Goal: Book appointment/travel/reservation

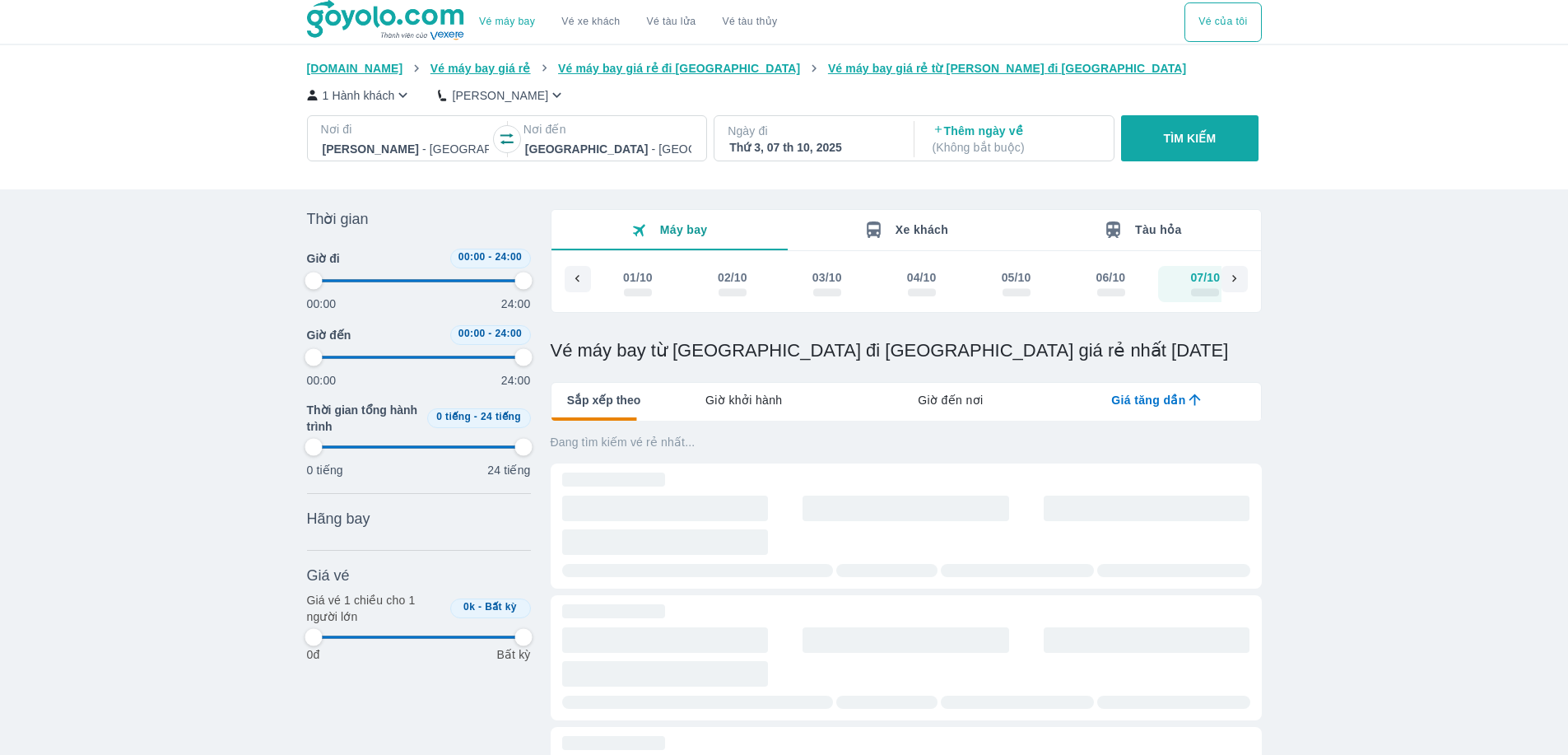
type input "97.9166666666667"
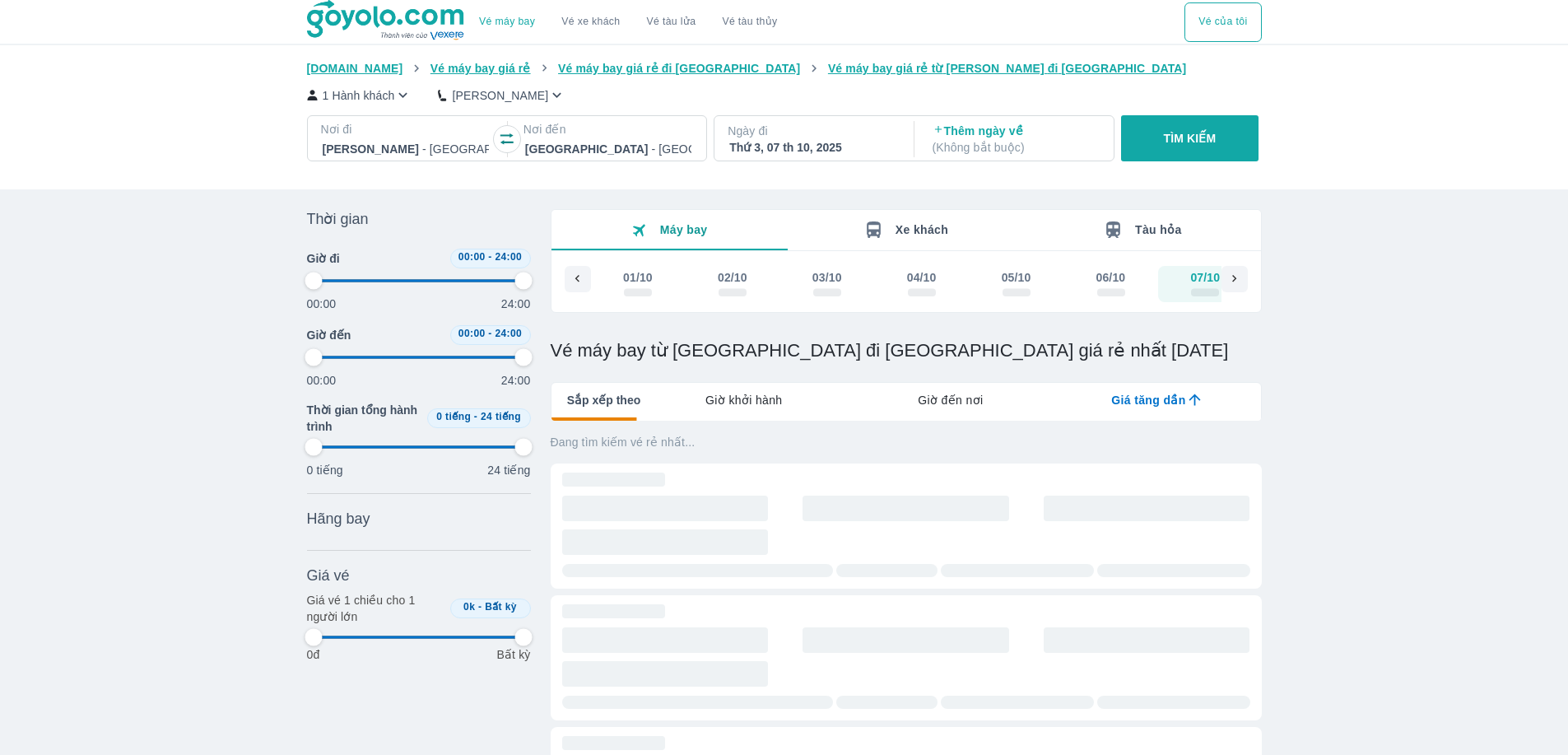
type input "97.9166666666667"
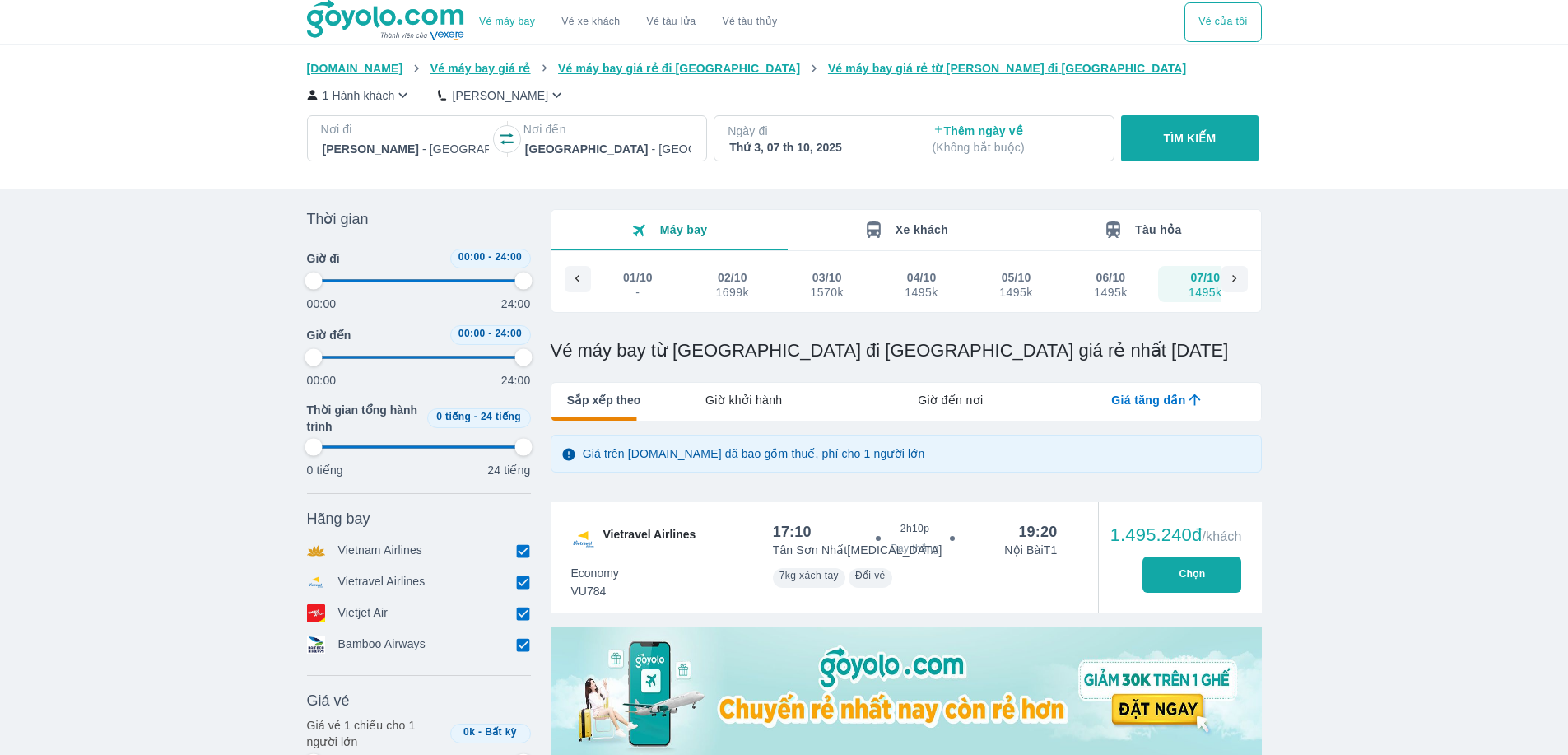
type input "97.9166666666667"
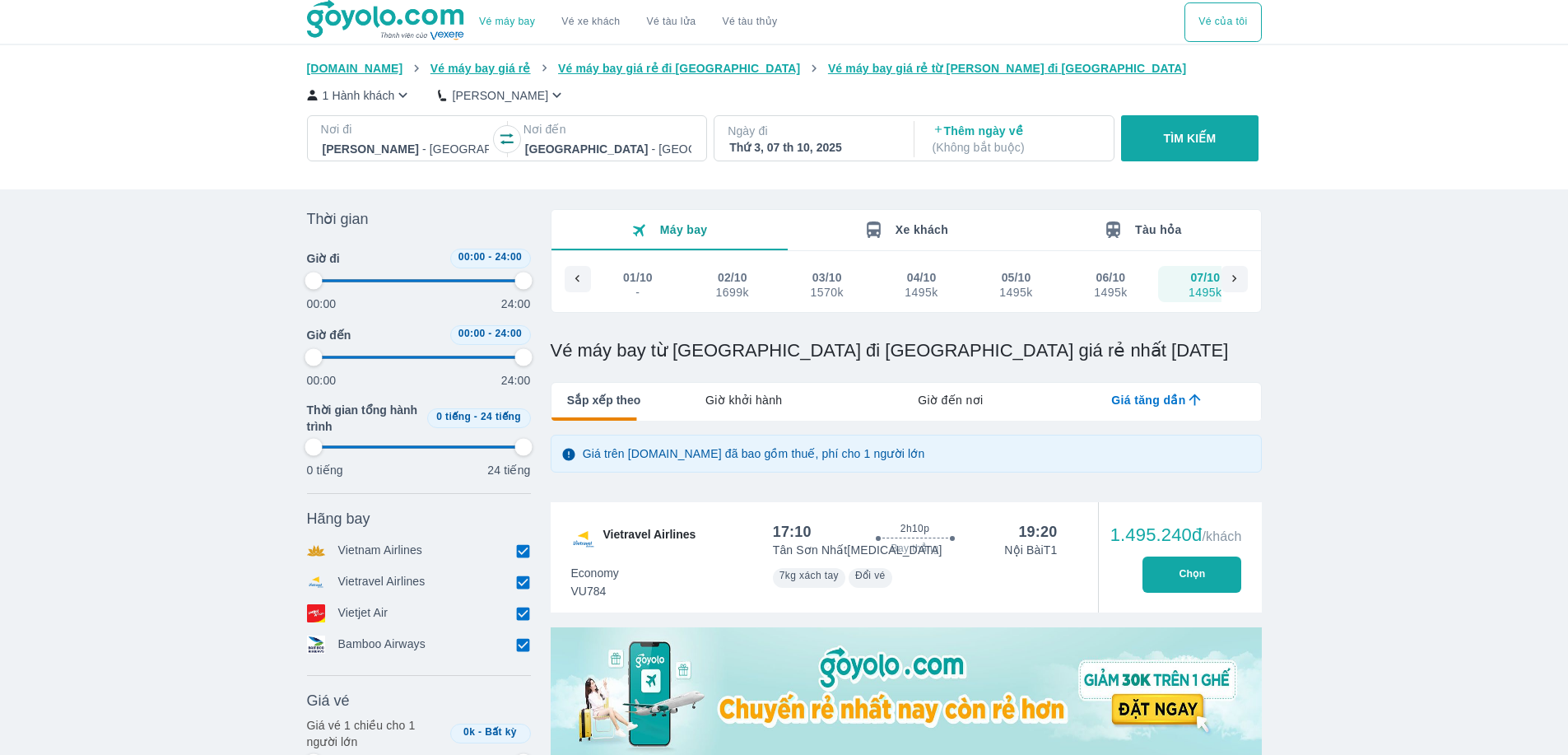
type input "97.9166666666667"
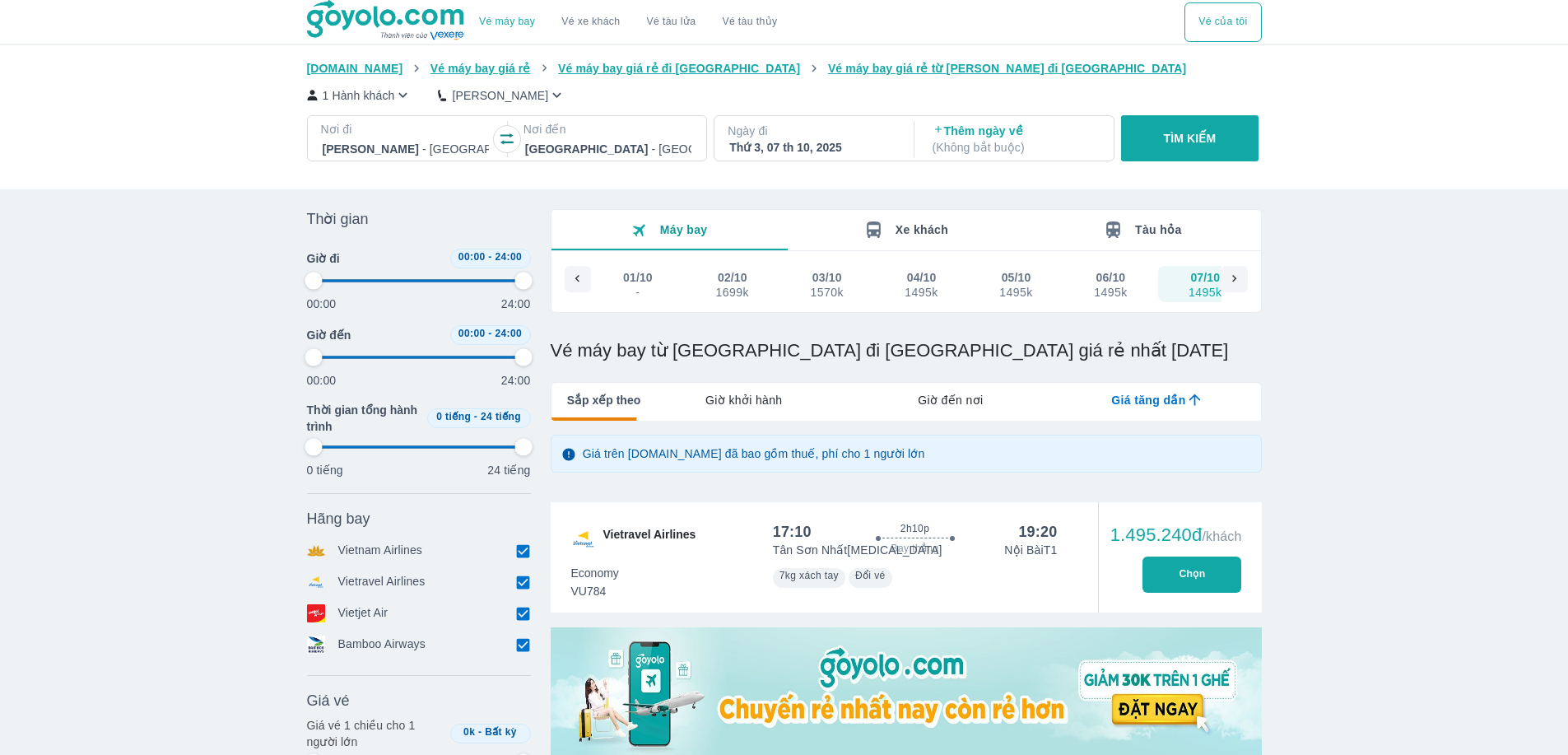
type input "97.9166666666667"
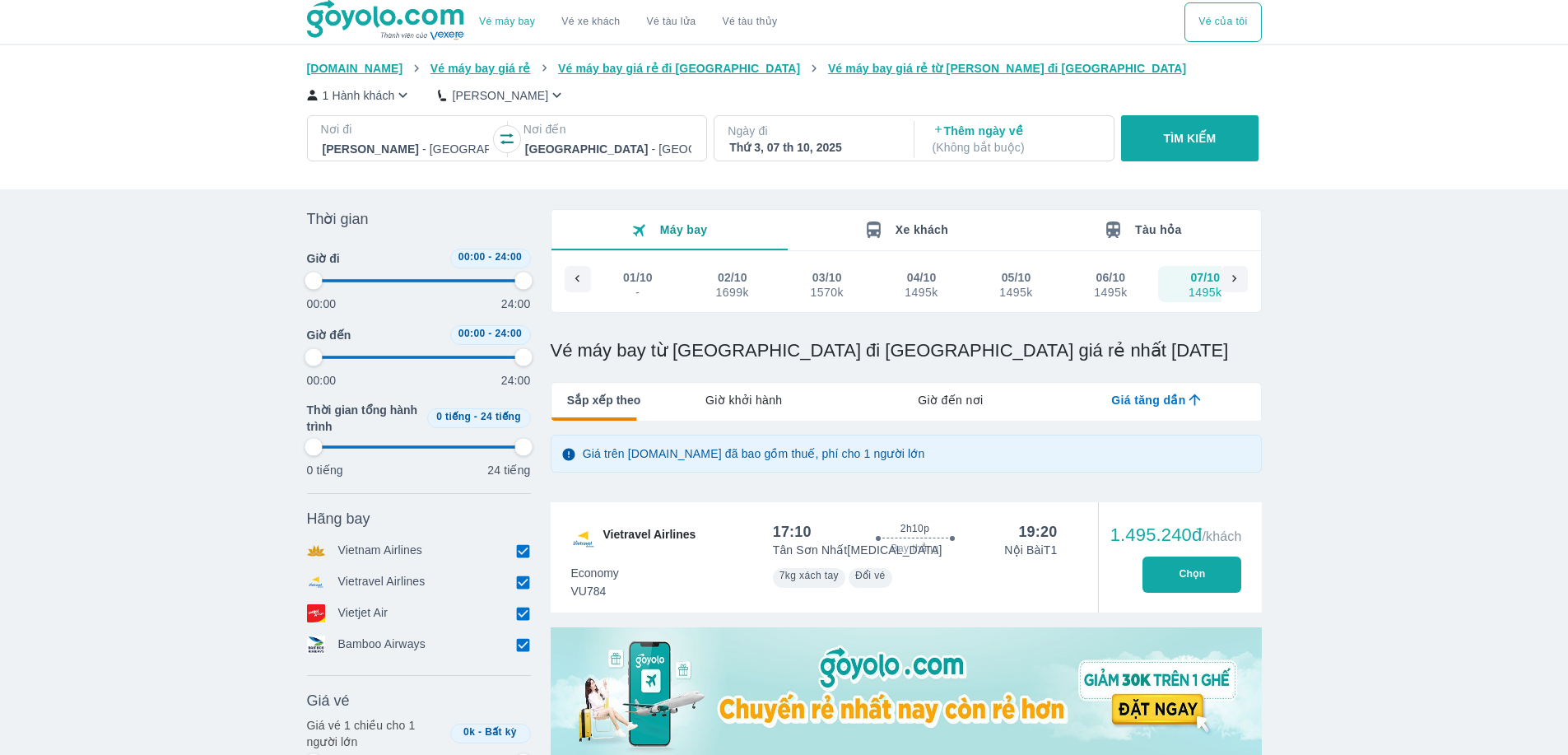
type input "97.9166666666667"
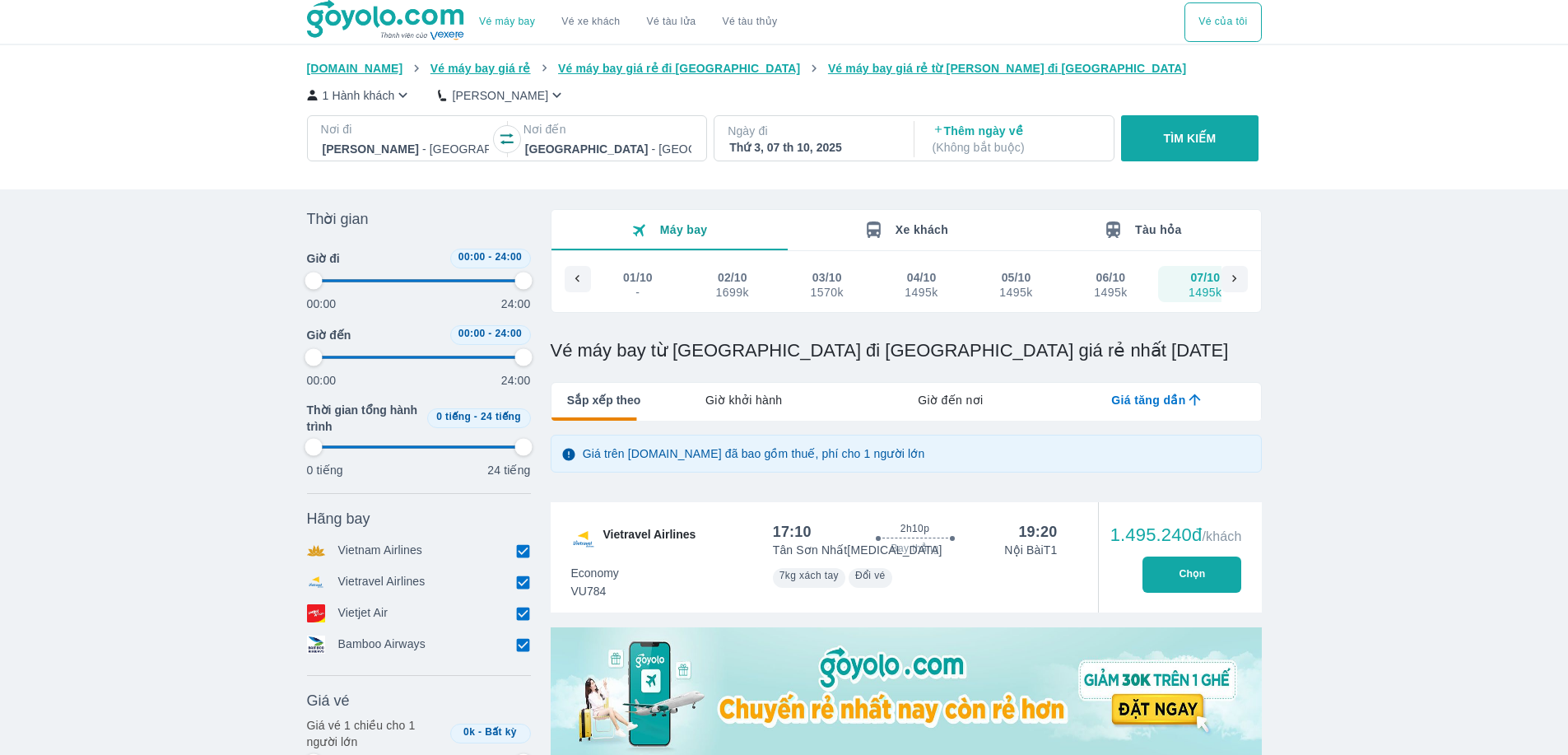
type input "97.9166666666667"
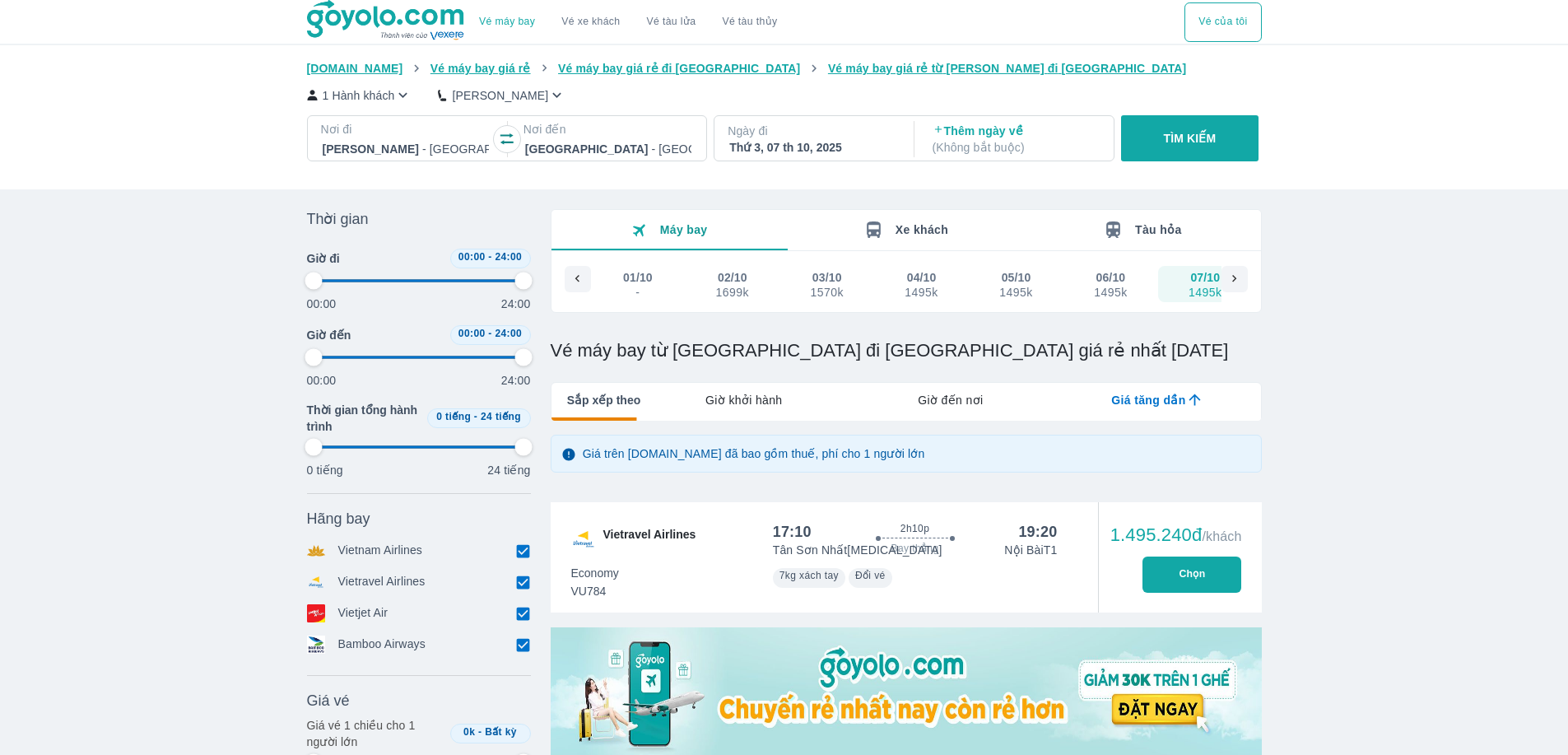
type input "97.9166666666667"
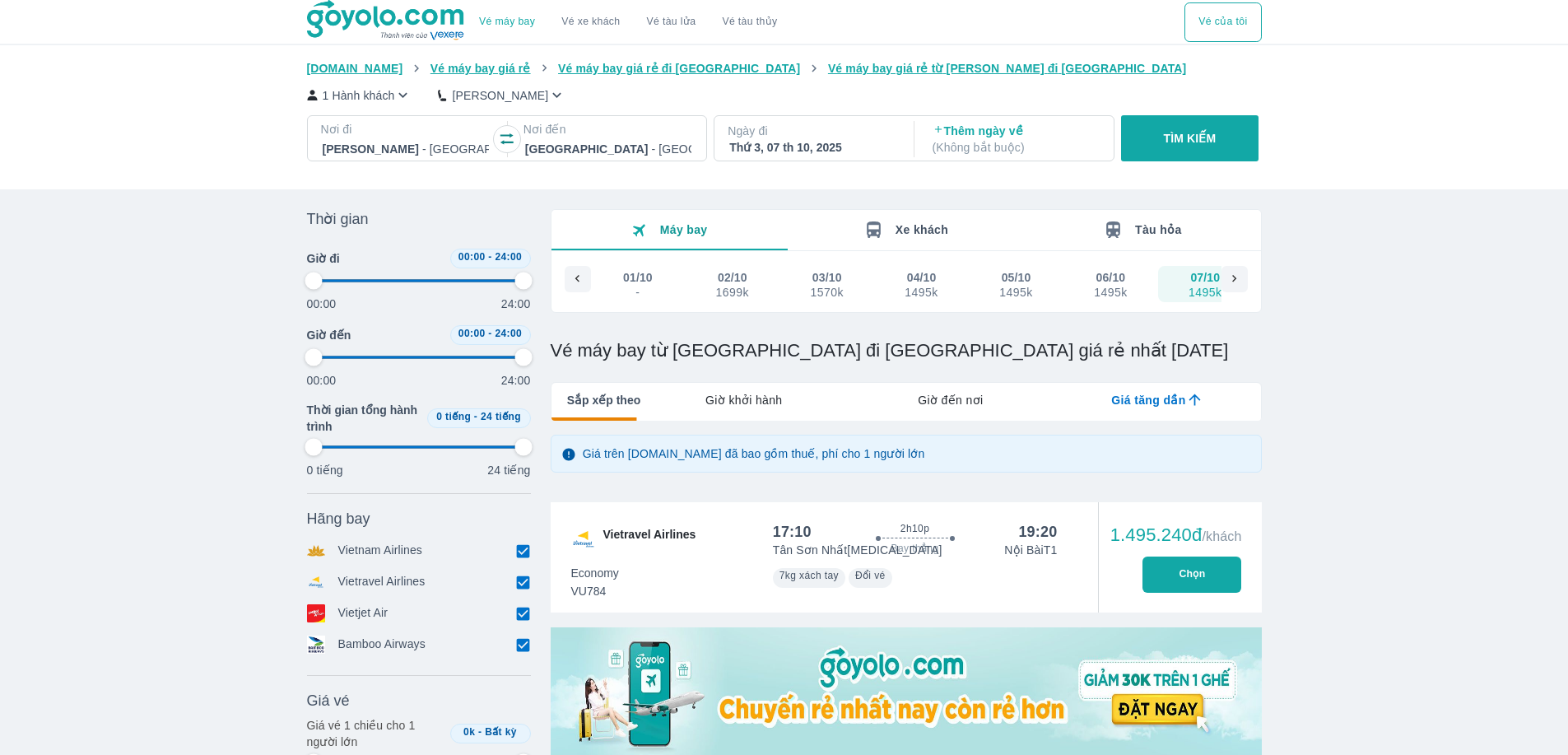
type input "97.9166666666667"
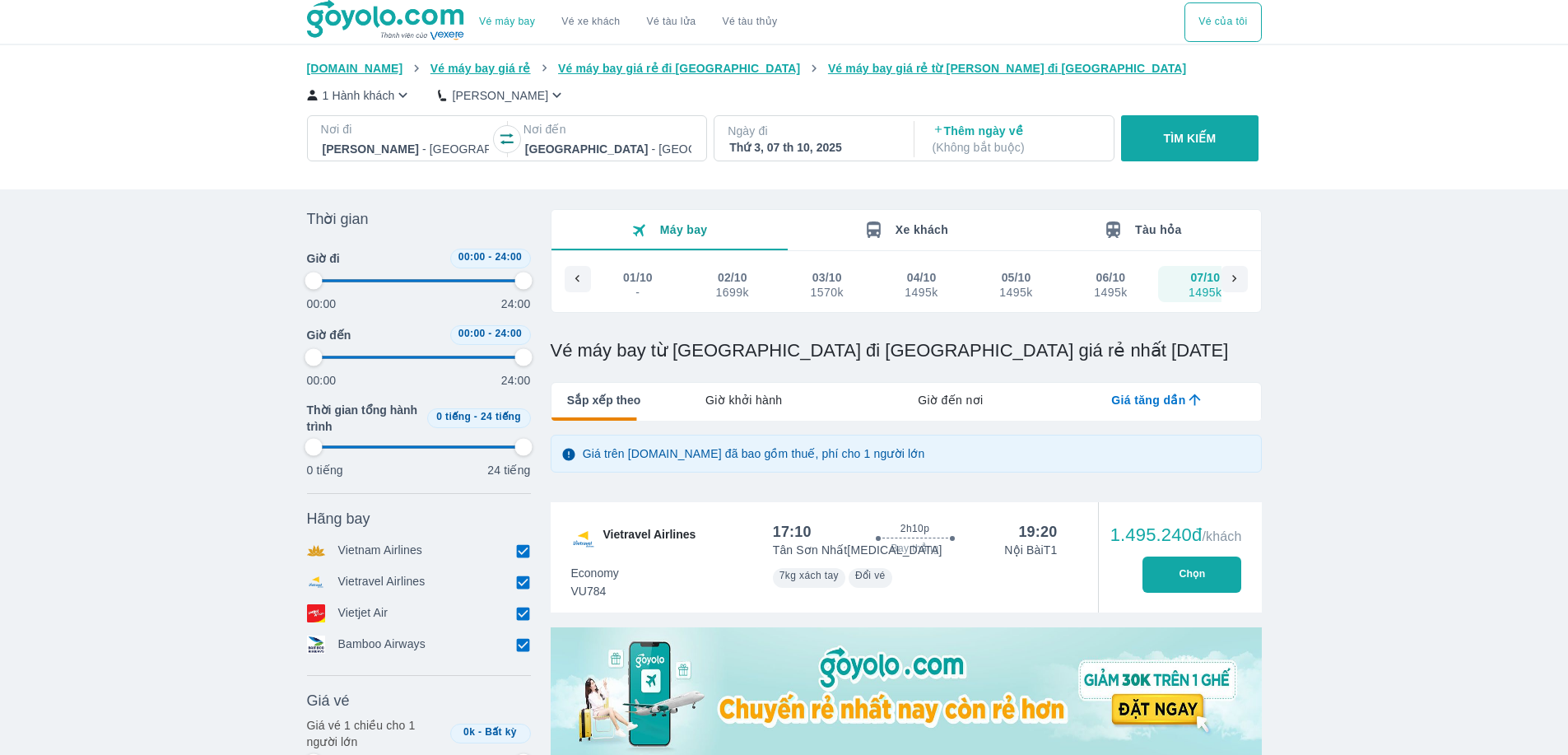
type input "97.9166666666667"
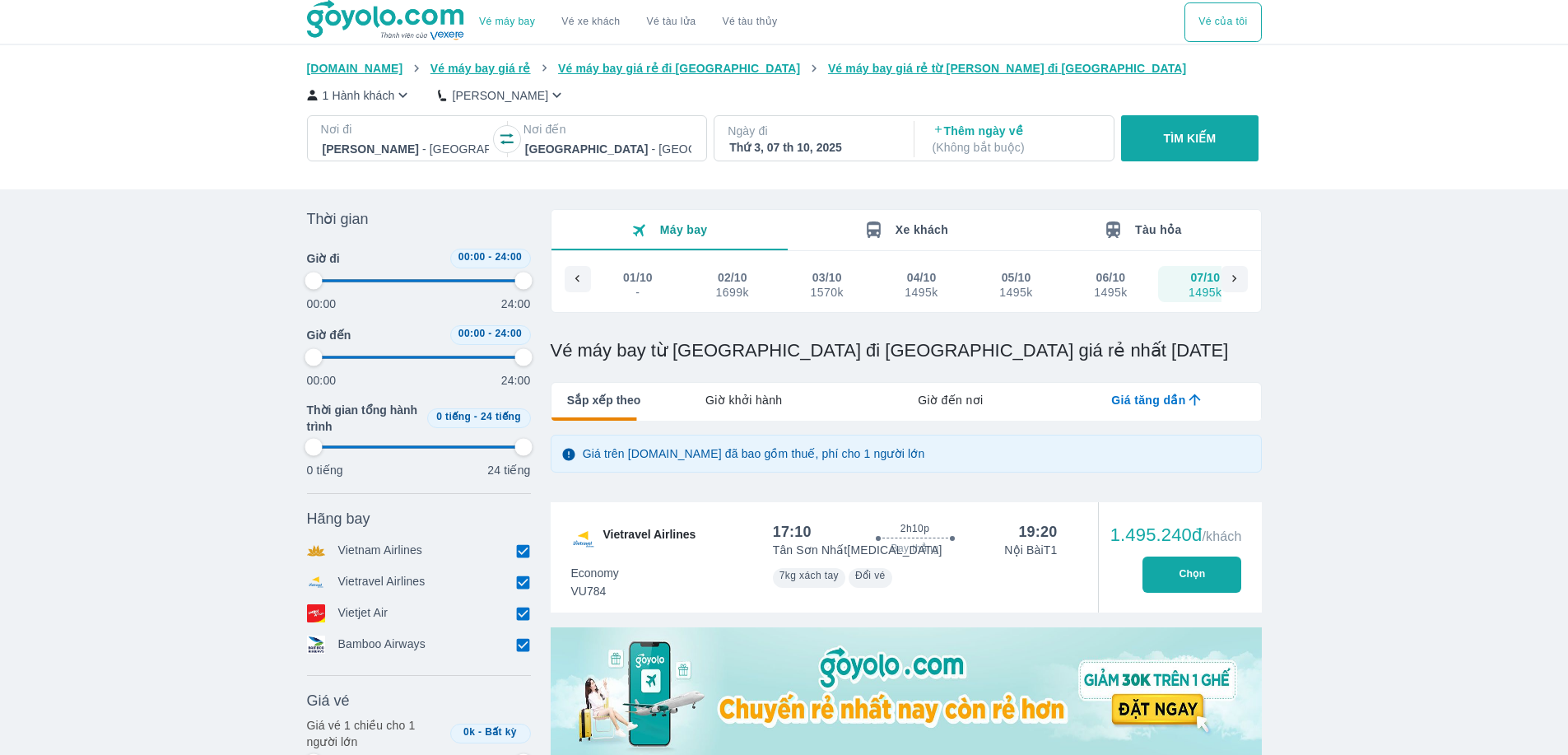
type input "97.9166666666667"
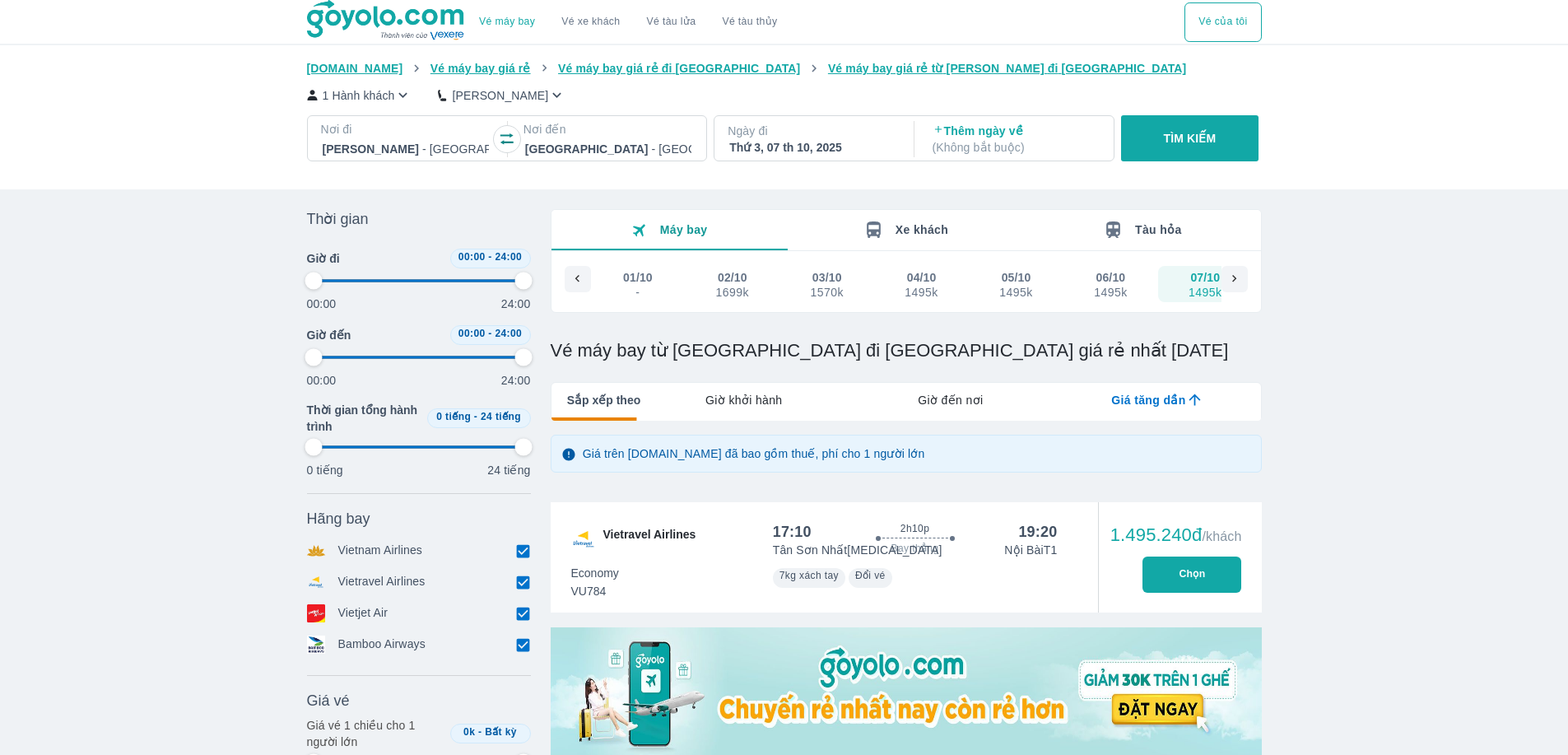
type input "97.9166666666667"
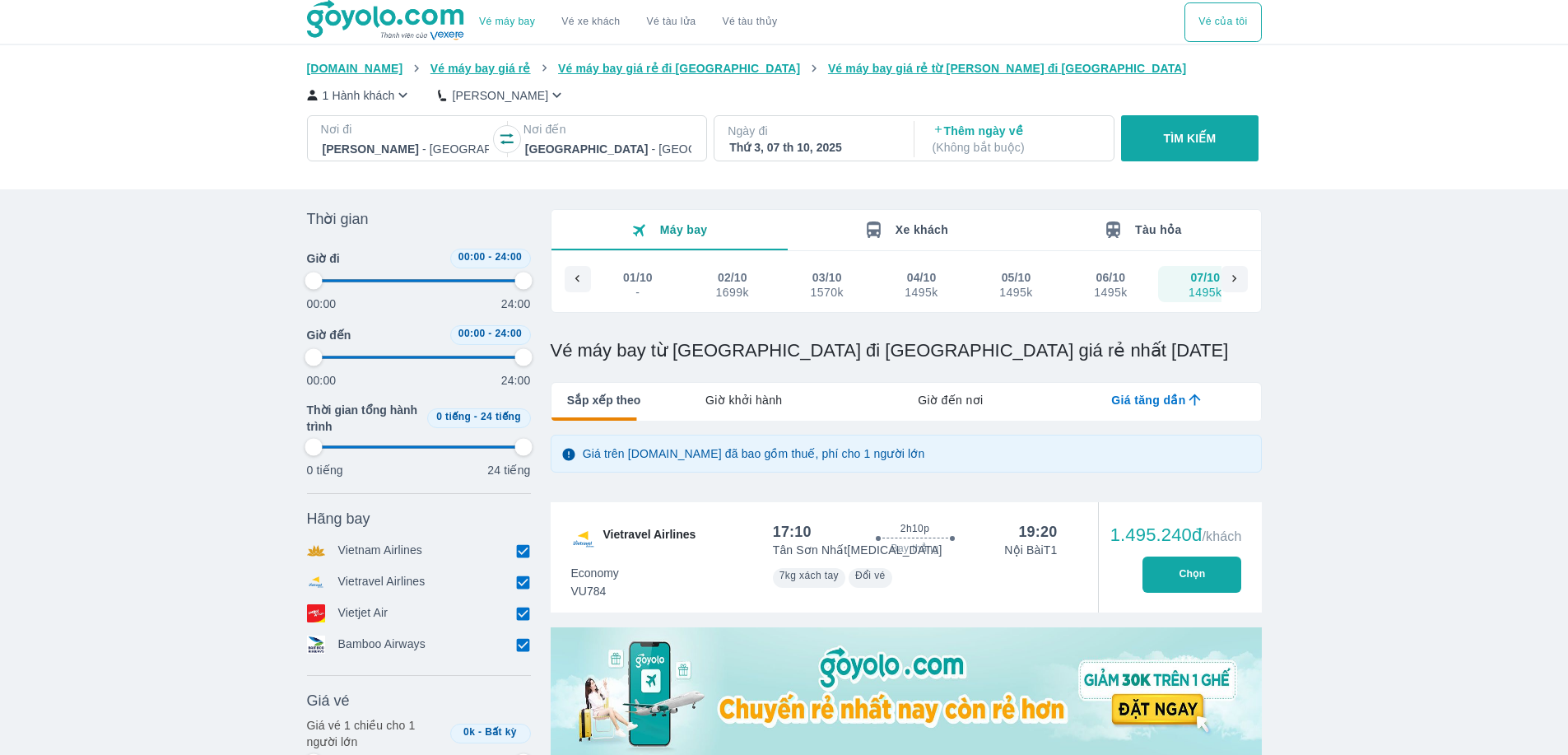
type input "97.9166666666667"
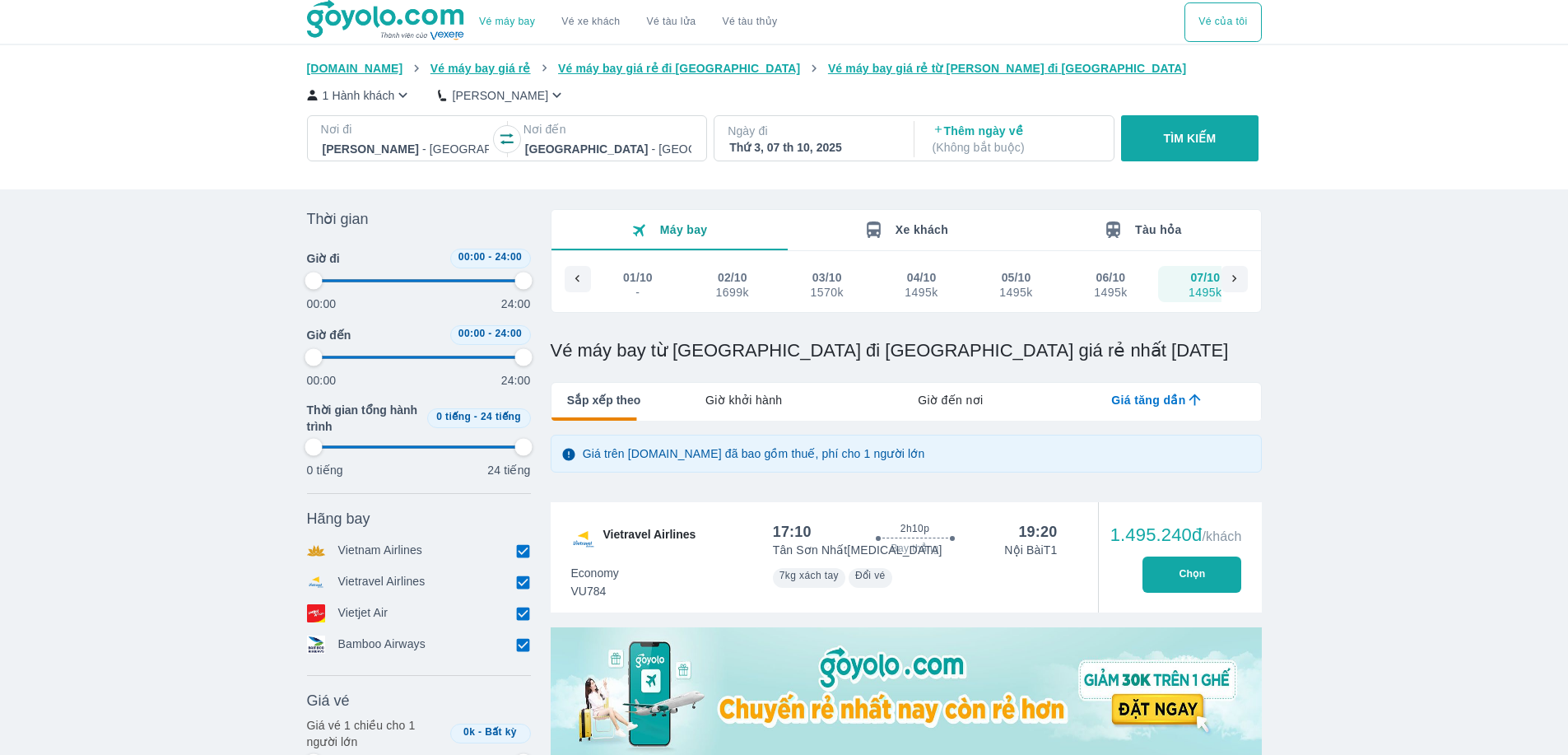
type input "97.9166666666667"
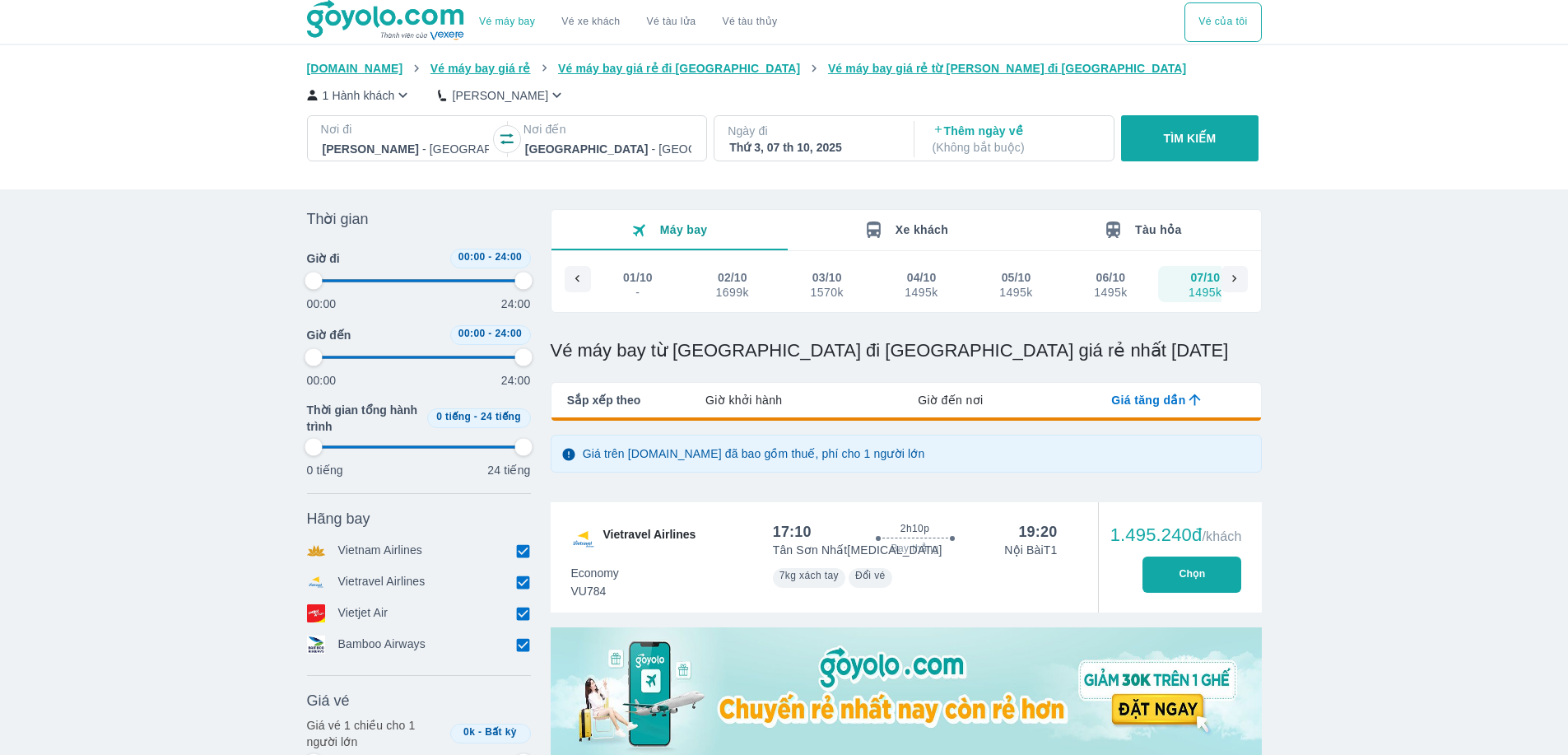
type input "97.9166666666667"
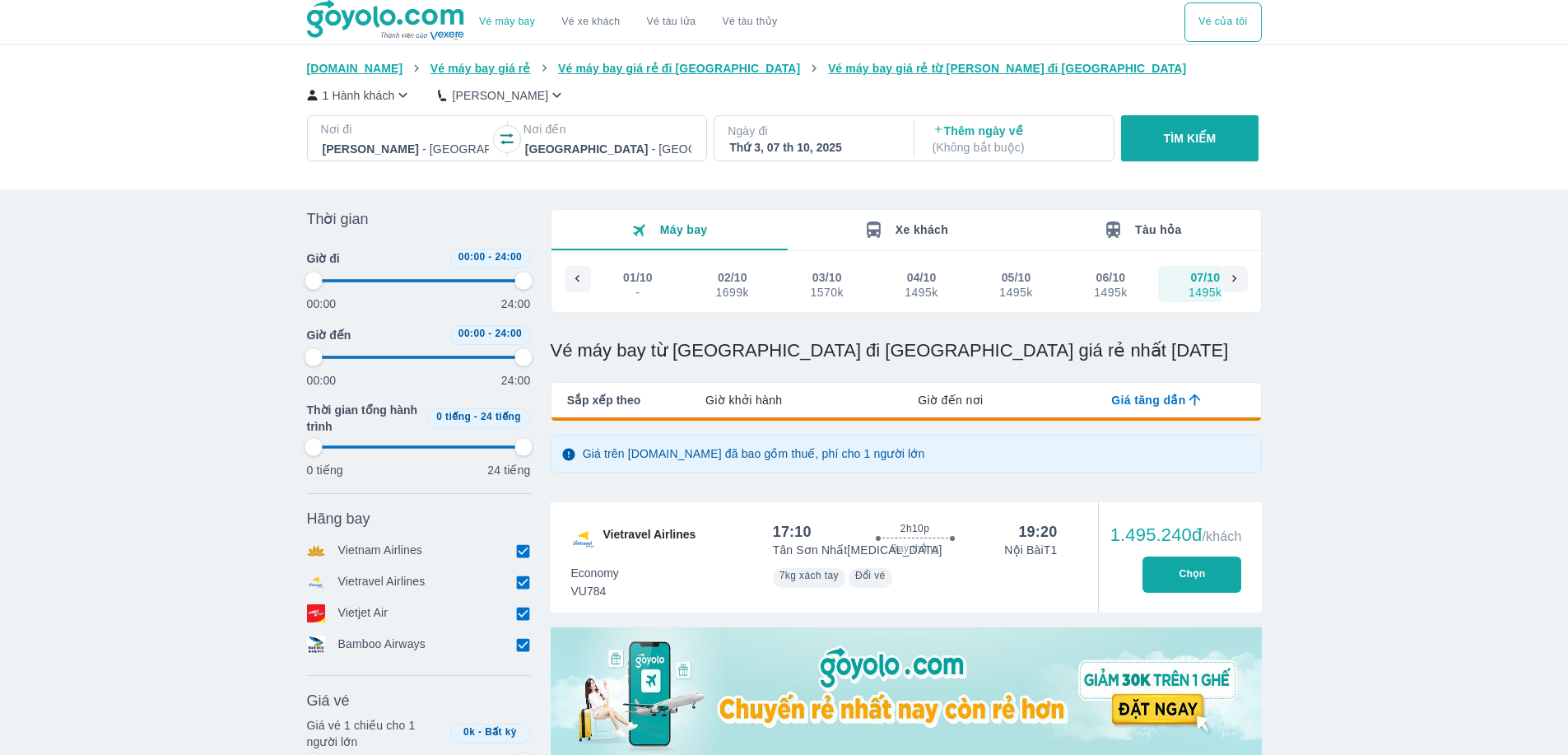
type input "97.9166666666667"
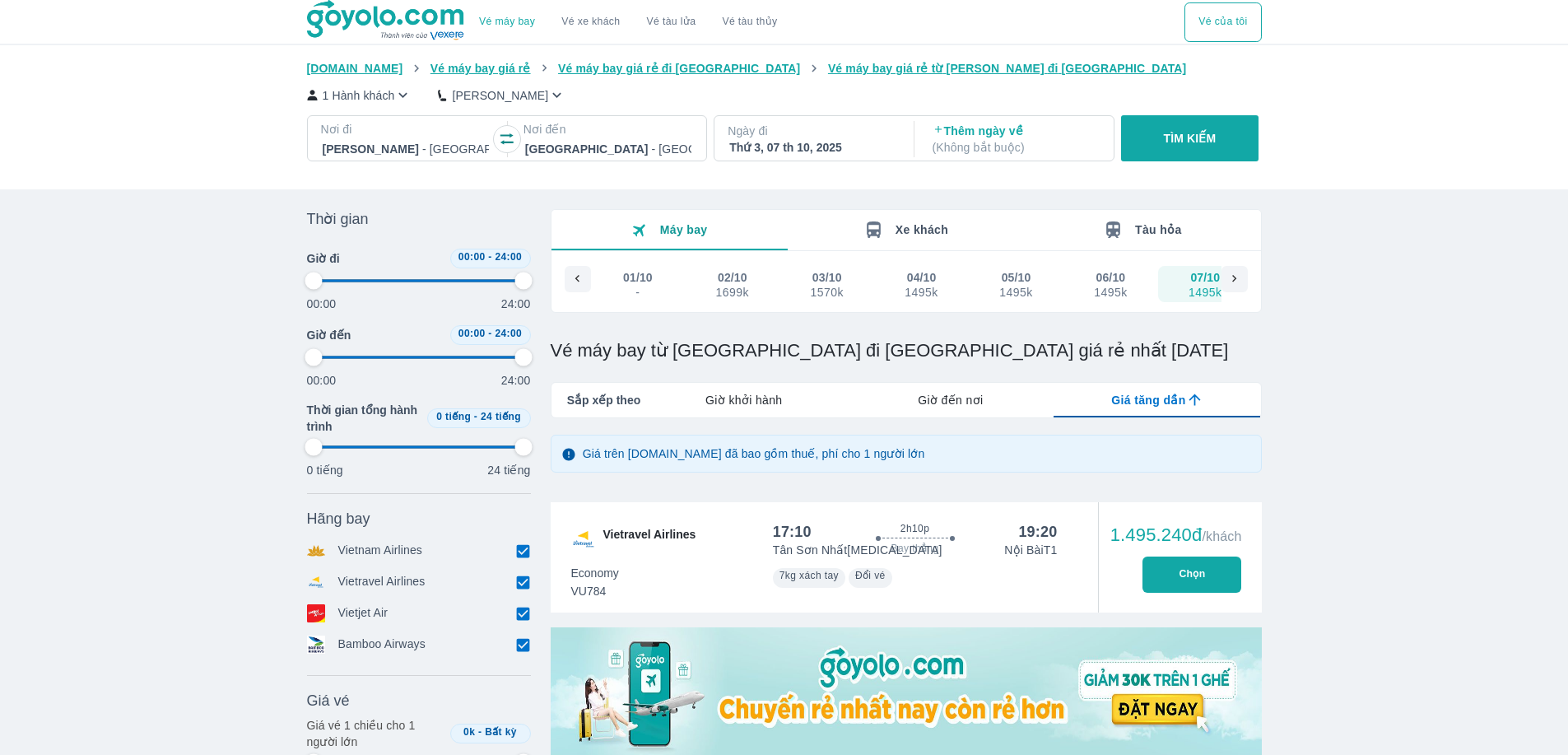
type input "97.9166666666667"
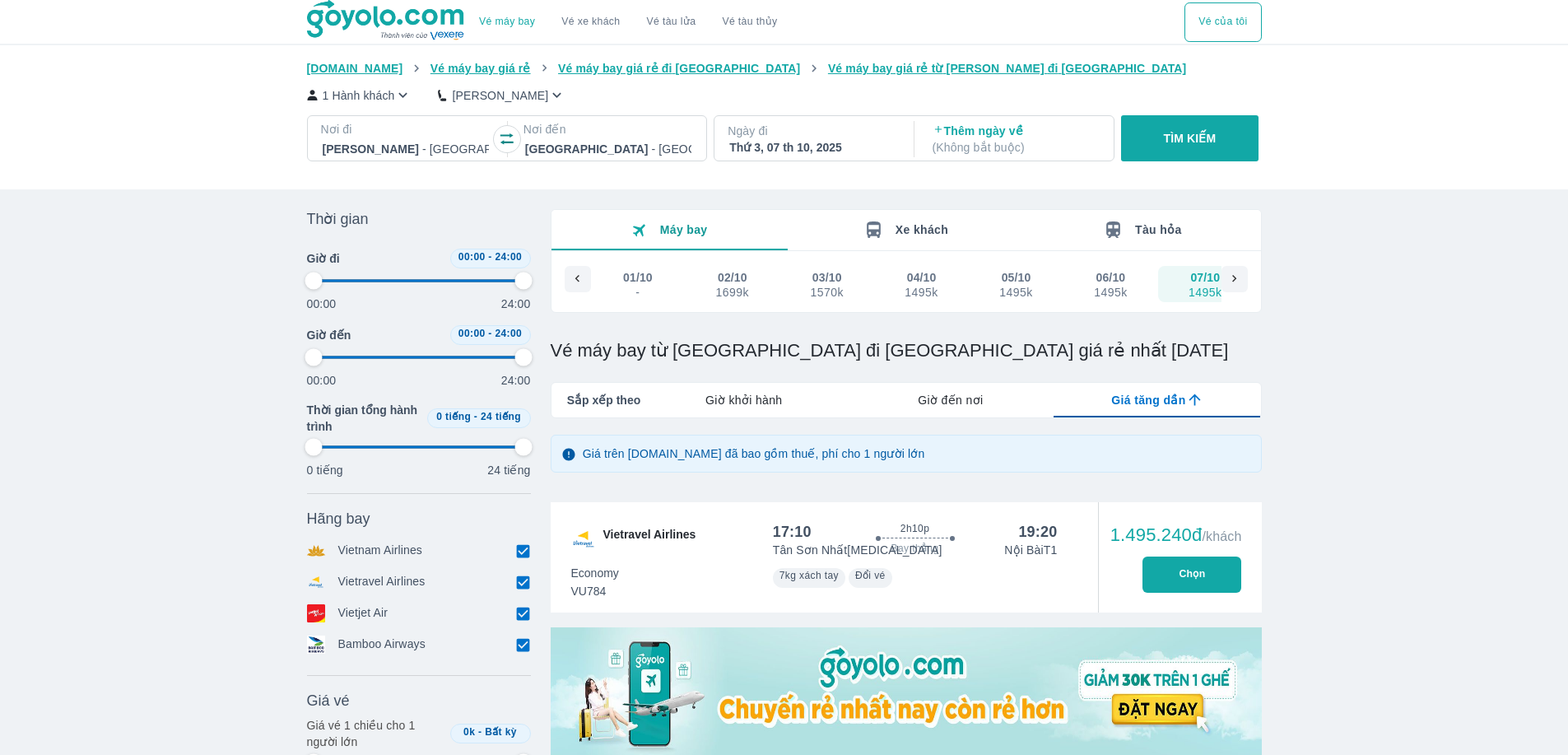
type input "97.9166666666667"
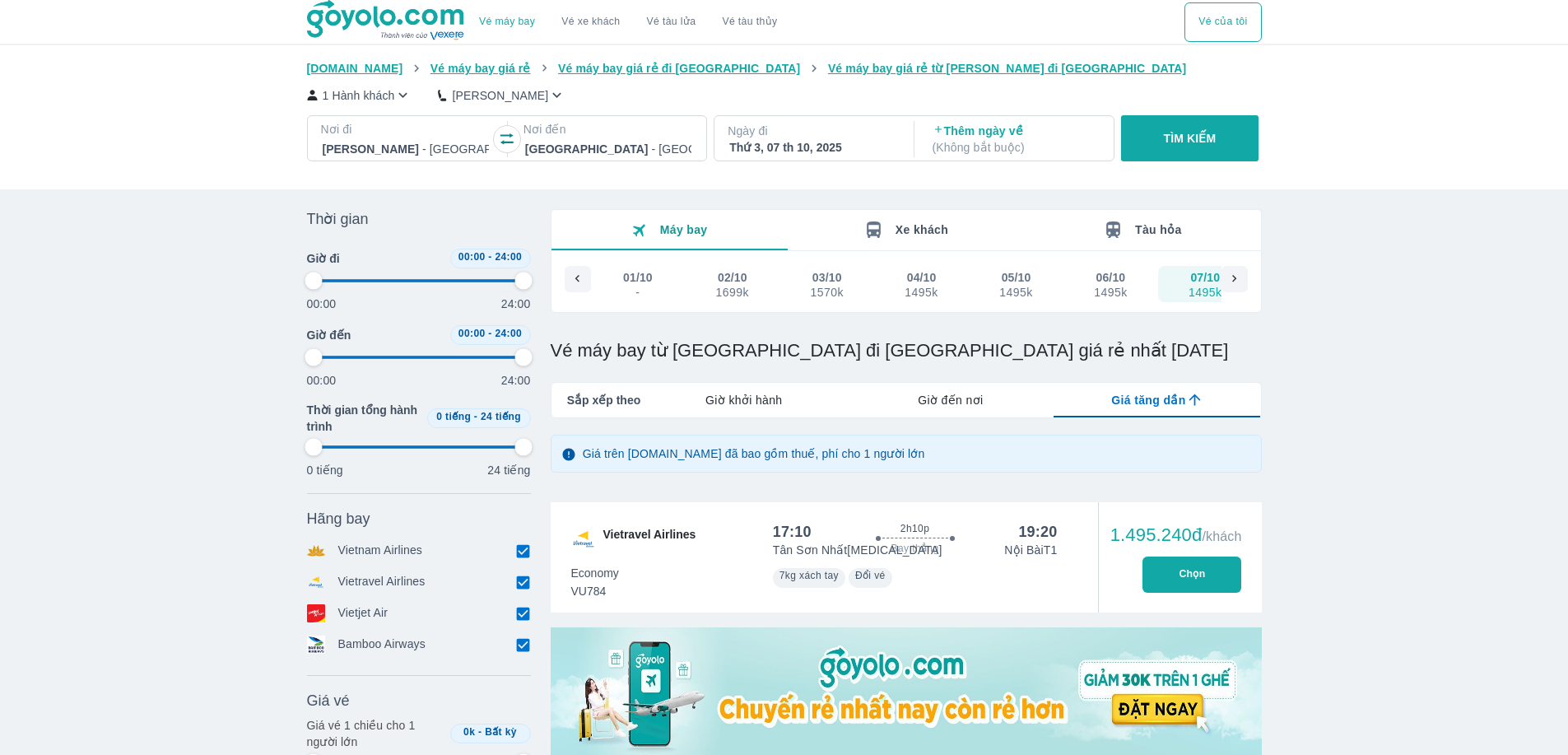
type input "97.9166666666667"
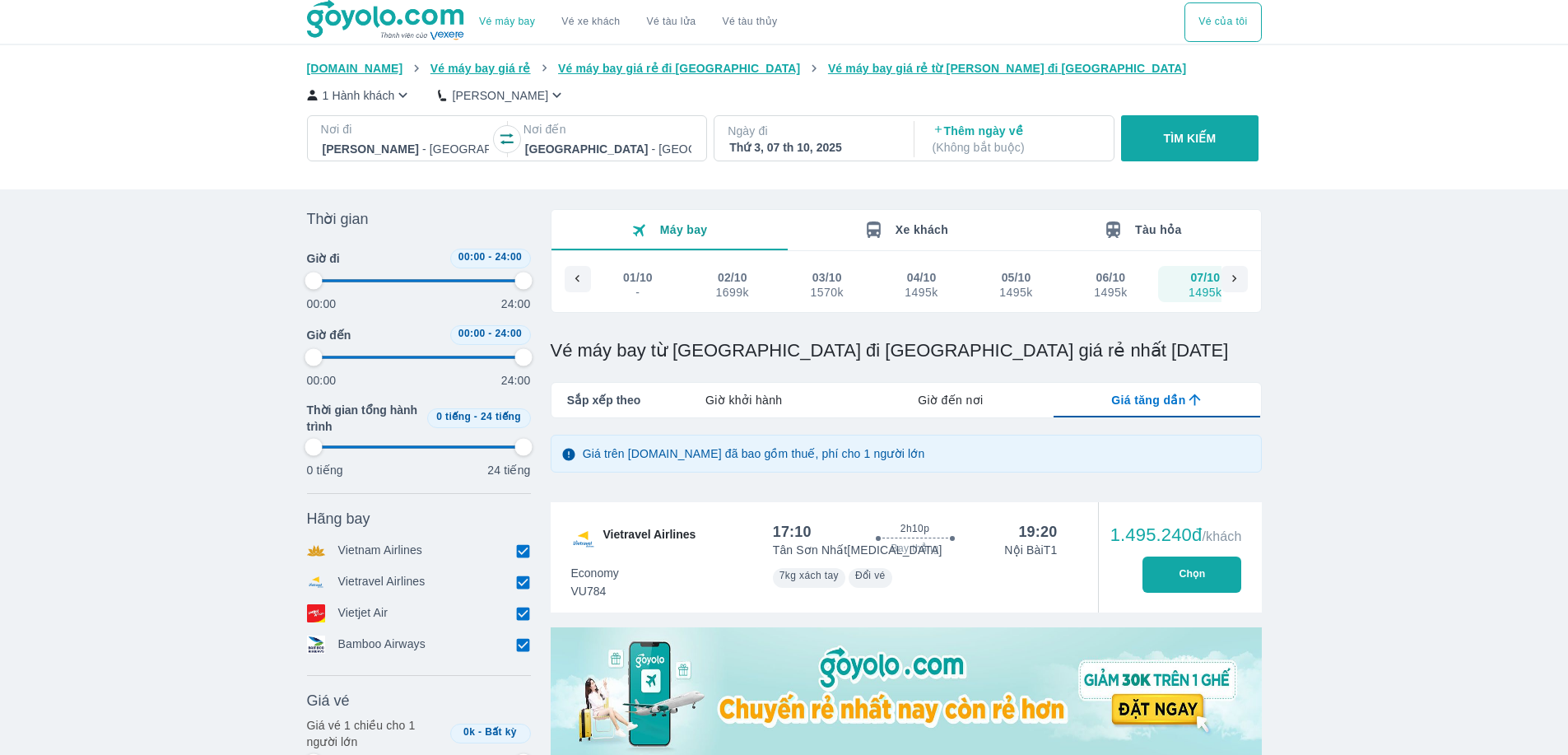
type input "97.9166666666667"
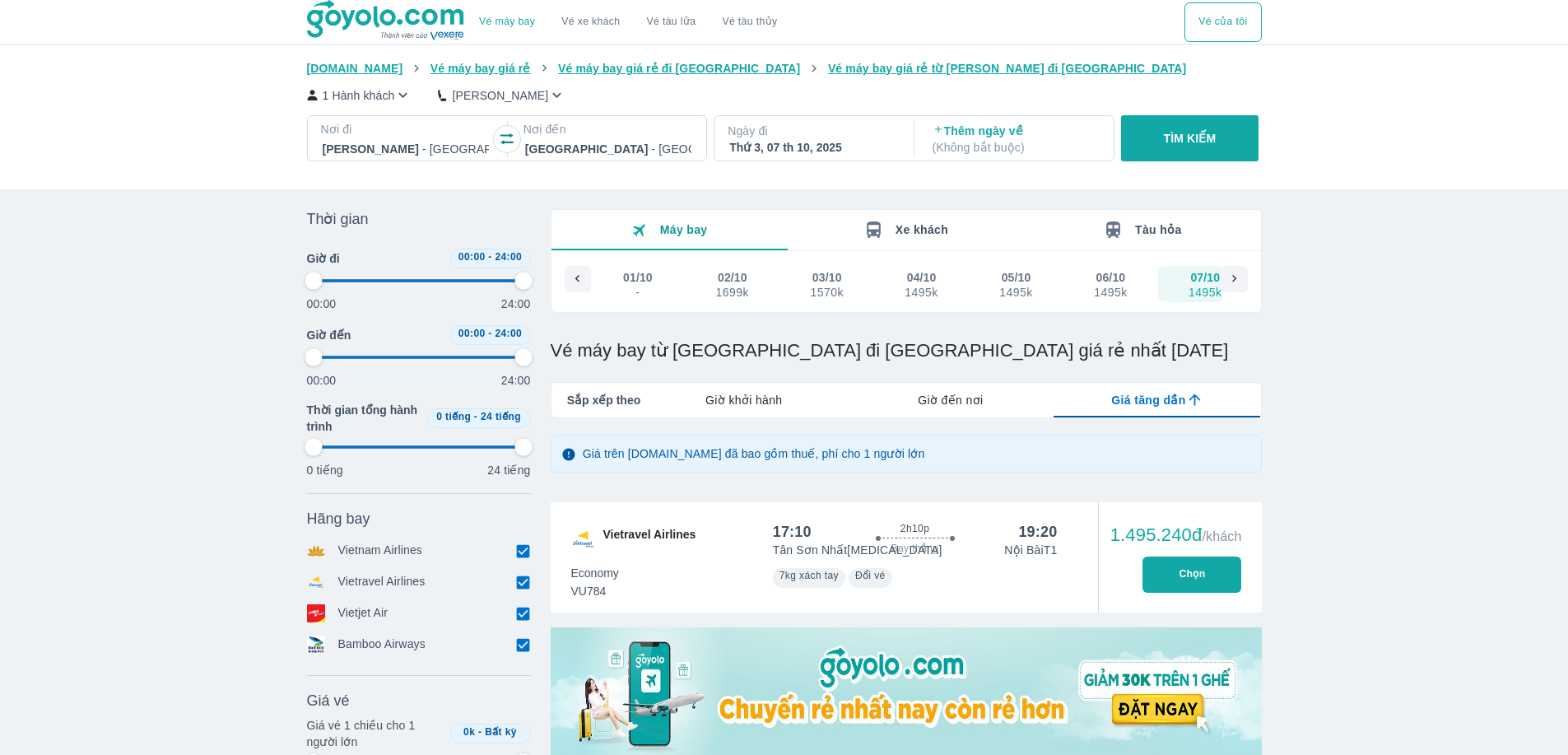
type input "97.9166666666667"
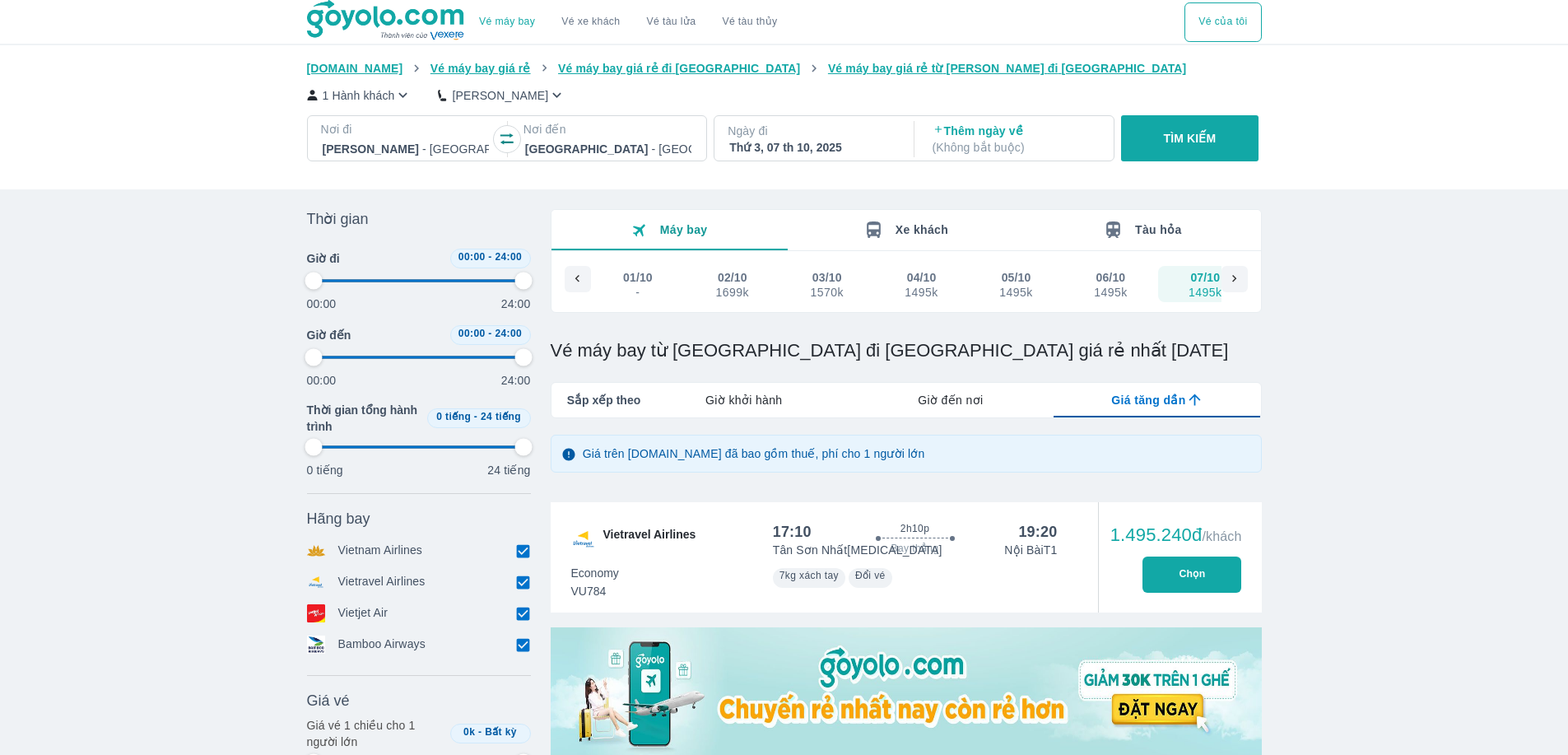
type input "97.9166666666667"
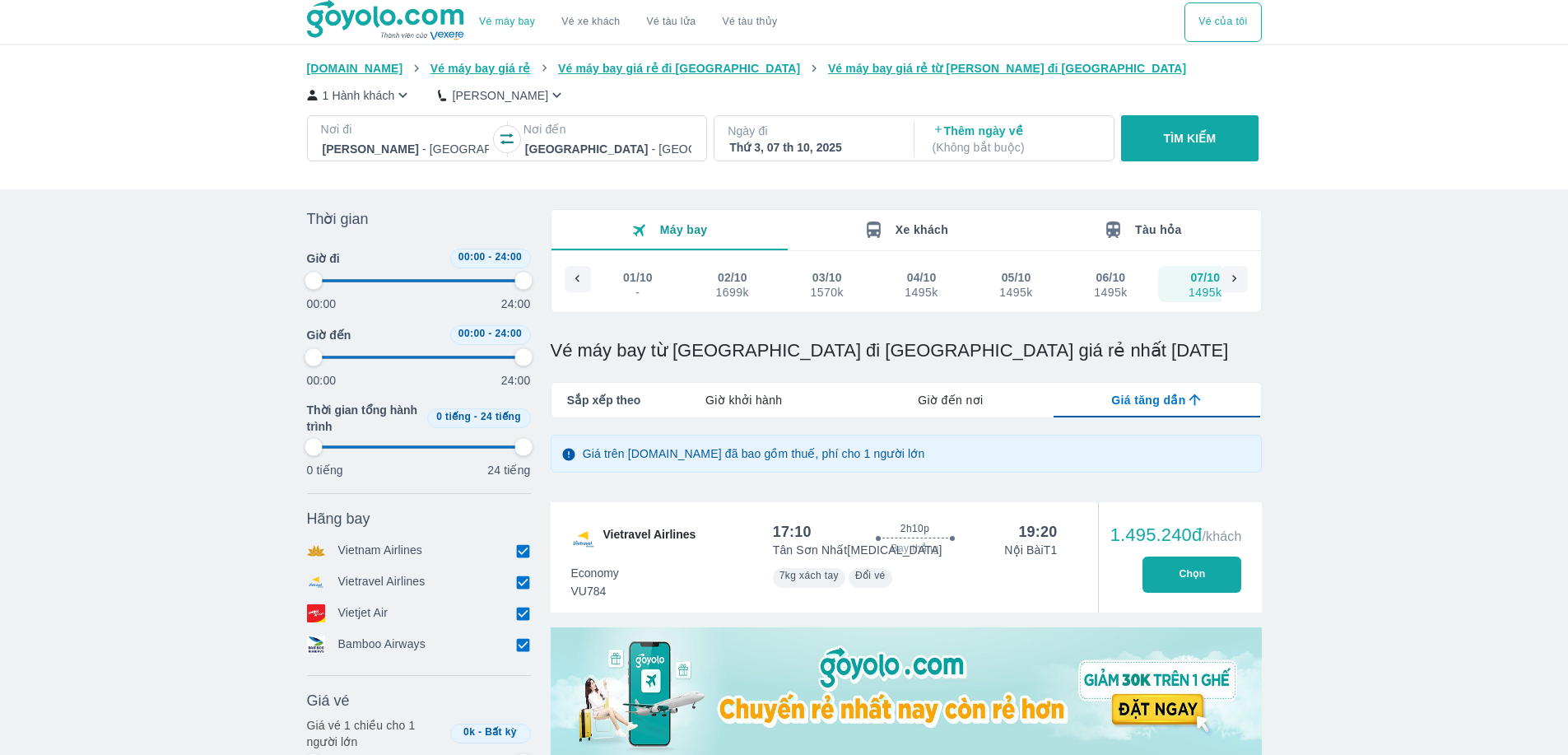
type input "97.9166666666667"
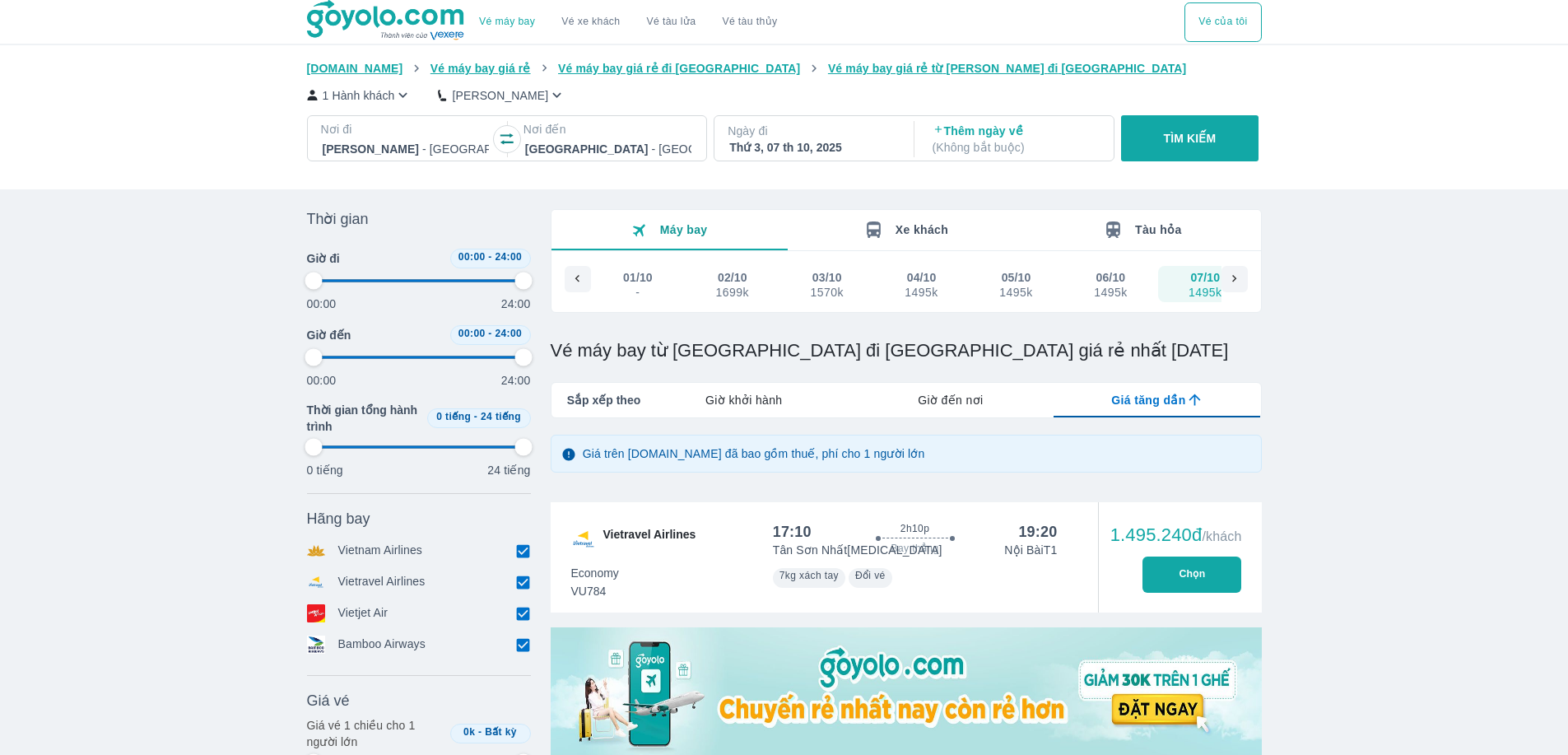
type input "97.9166666666667"
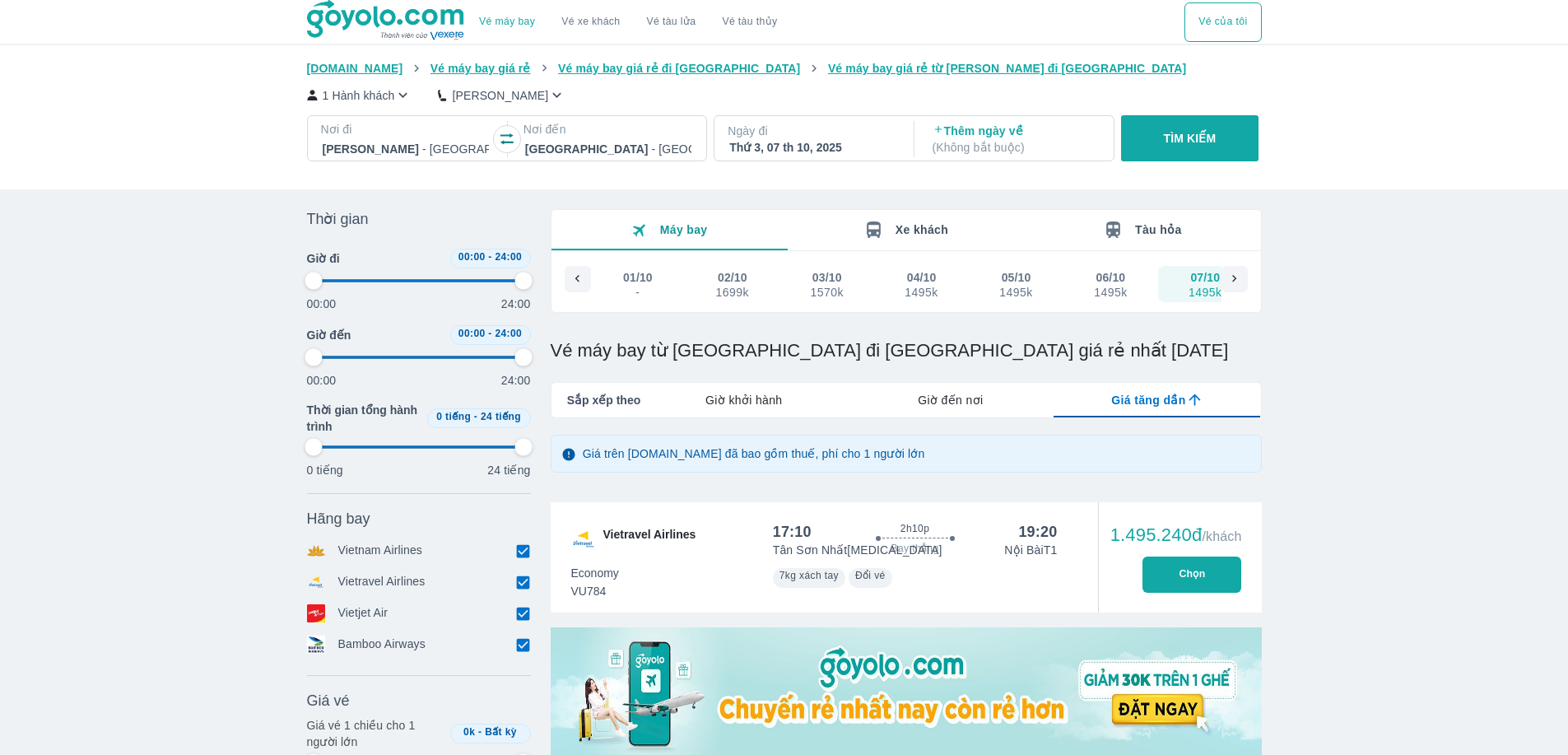
type input "97.9166666666667"
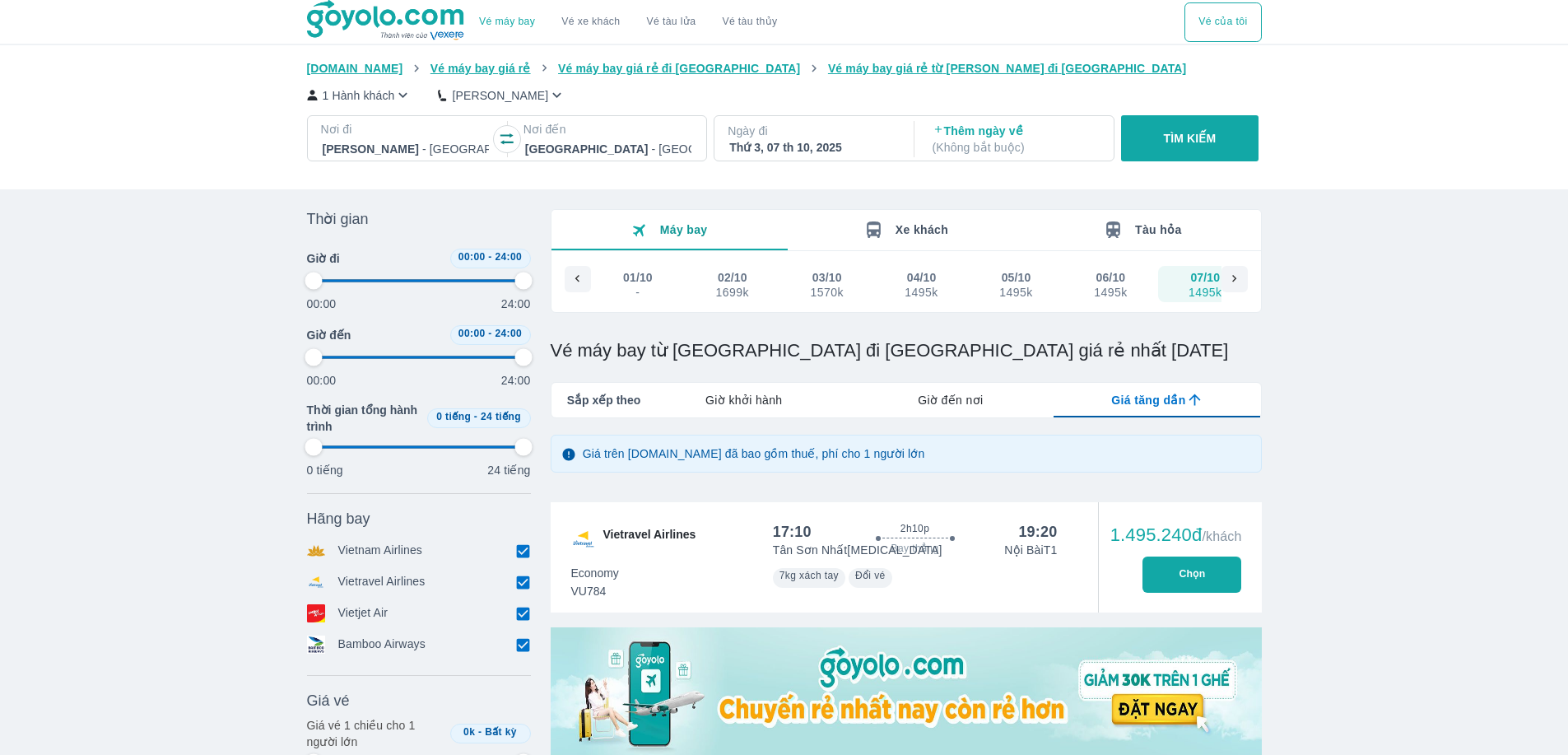
type input "97.9166666666667"
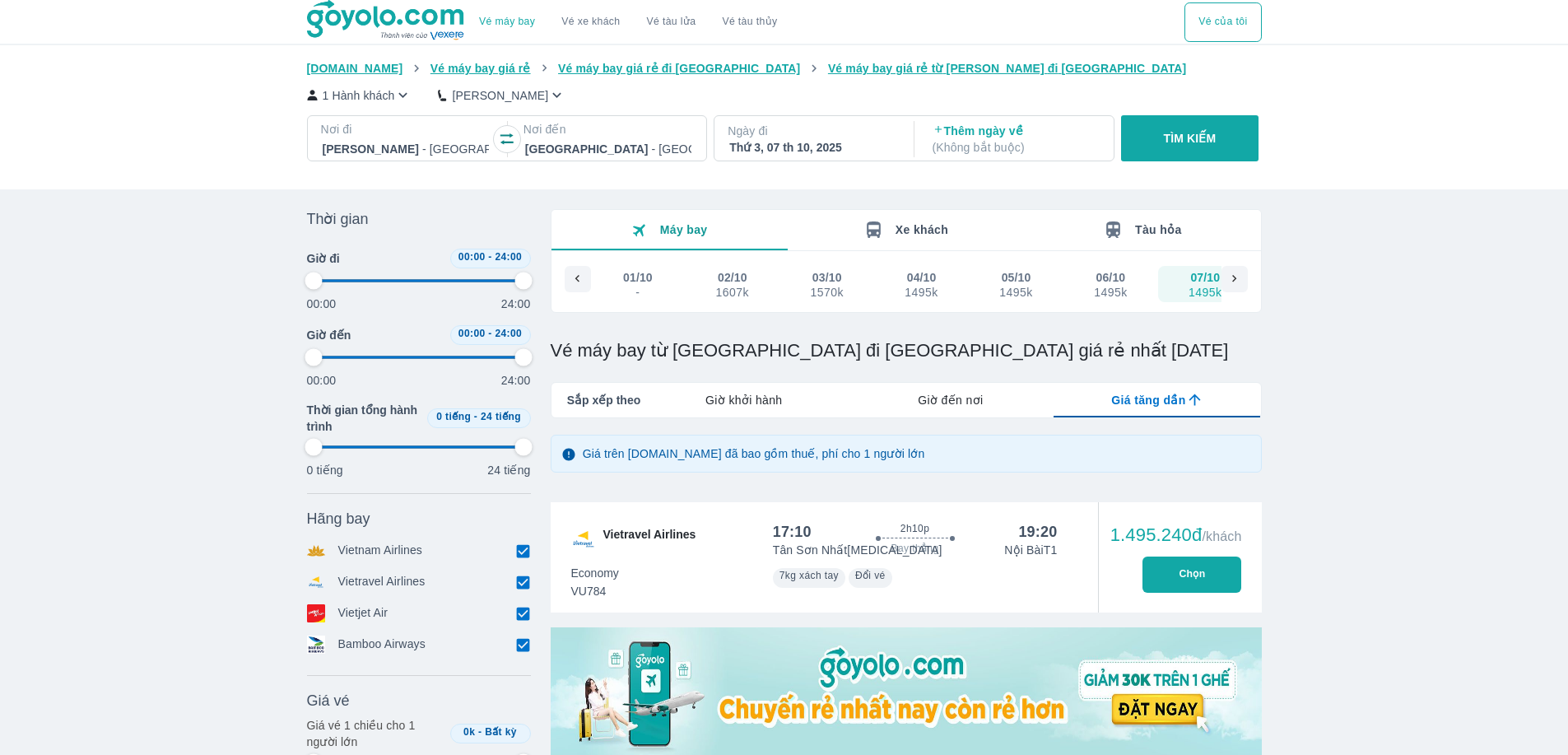
type input "97.9166666666667"
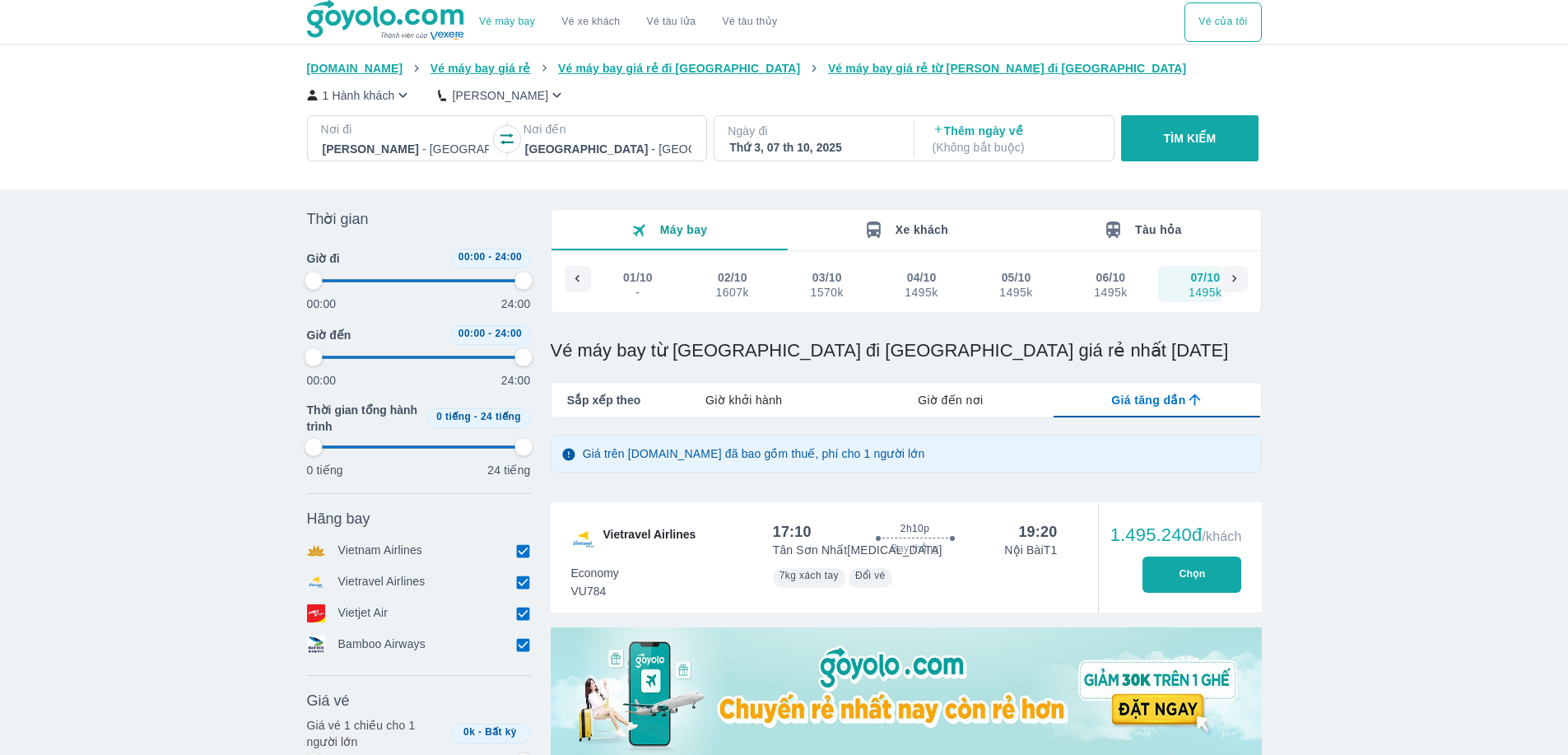
type input "97.9166666666667"
